Goal: Answer question/provide support

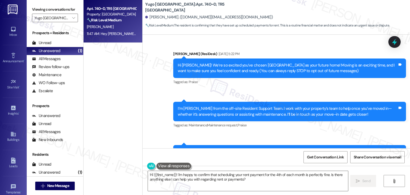
scroll to position [280, 0]
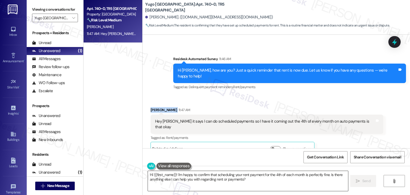
click at [224, 177] on textarea "Hi {{first_name}}! I'm happy to confirm that scheduling your rent payment for t…" at bounding box center [248, 181] width 200 height 20
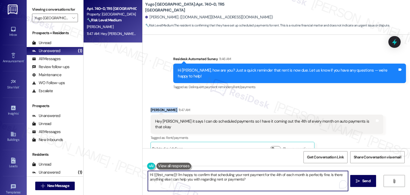
paste textarea "[PERSON_NAME]! Thanks for letting me know. If your autopay is set for the 4th, …"
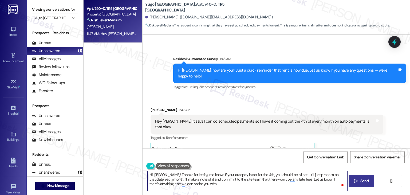
type textarea "Hi [PERSON_NAME]! Thanks for letting me know. If your autopay is set for the 4t…"
click at [367, 180] on span "Send" at bounding box center [364, 181] width 8 height 6
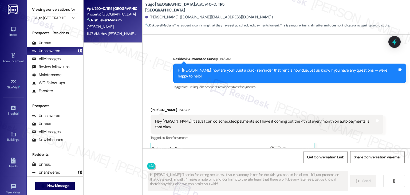
scroll to position [279, 0]
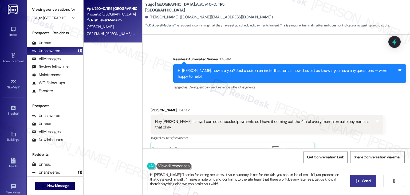
click at [379, 109] on div "Received via SMS [PERSON_NAME] 11:47 AM Hey [PERSON_NAME] it says I can do sche…" at bounding box center [275, 127] width 267 height 65
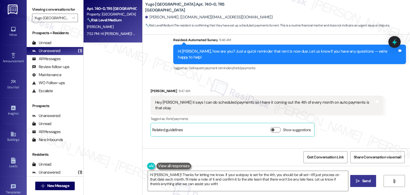
scroll to position [328, 0]
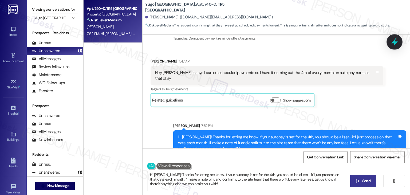
click at [396, 43] on icon at bounding box center [394, 41] width 9 height 9
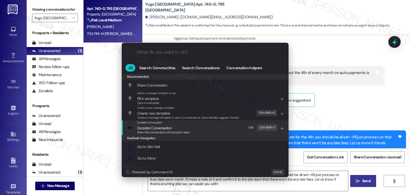
click at [164, 128] on span "Escalate Conversation" at bounding box center [154, 127] width 34 height 5
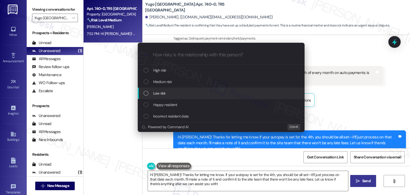
click at [146, 93] on div "List of options" at bounding box center [146, 93] width 5 height 5
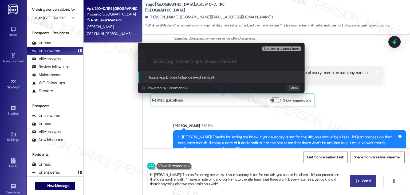
paste input "Autopay Scheduled for 4th of Month"
type input "Autopay Scheduled for 4th of Month"
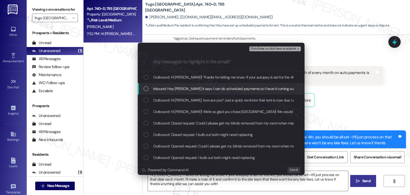
click at [144, 89] on div "List of options" at bounding box center [146, 88] width 5 height 5
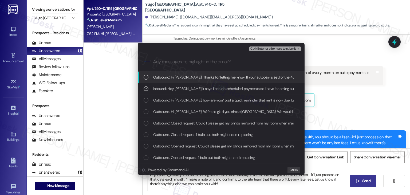
click at [277, 47] on span "Ctrl+Enter or click here to submit" at bounding box center [273, 49] width 46 height 4
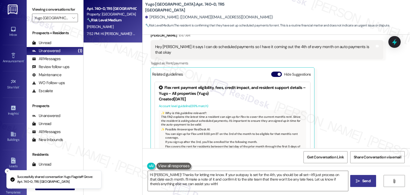
scroll to position [357, 0]
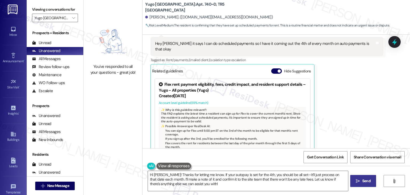
click at [360, 98] on div "[PERSON_NAME] 11:47 AM Hey [PERSON_NAME] it says I can do scheduled payments so…" at bounding box center [266, 92] width 233 height 126
click at [363, 93] on div "[PERSON_NAME] 11:47 AM Hey [PERSON_NAME] it says I can do scheduled payments so…" at bounding box center [266, 92] width 233 height 126
